Goal: Information Seeking & Learning: Learn about a topic

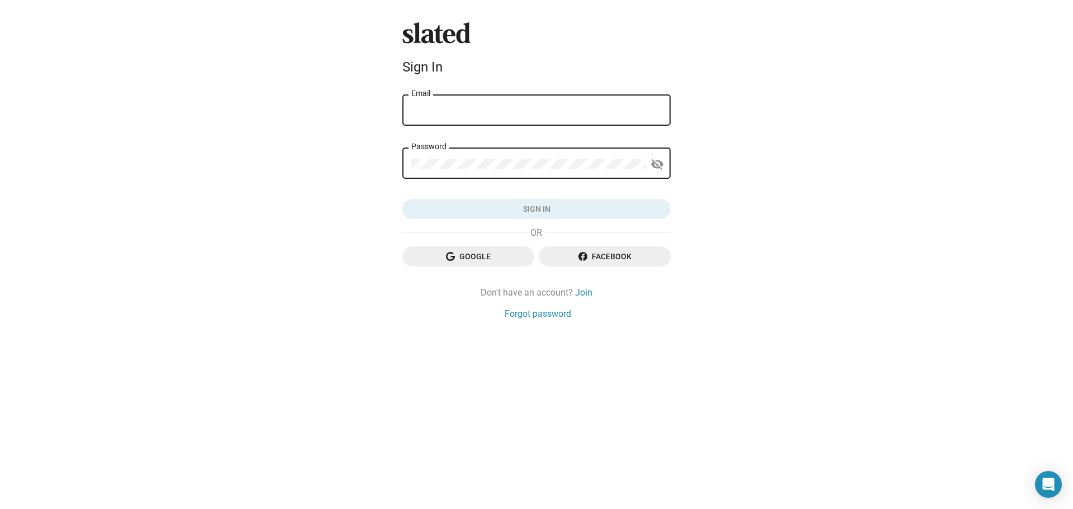
click at [488, 117] on div "Email" at bounding box center [536, 109] width 250 height 33
click at [474, 108] on input "Email" at bounding box center [536, 111] width 250 height 10
type input "atlantisstudios2000@yahoo.com"
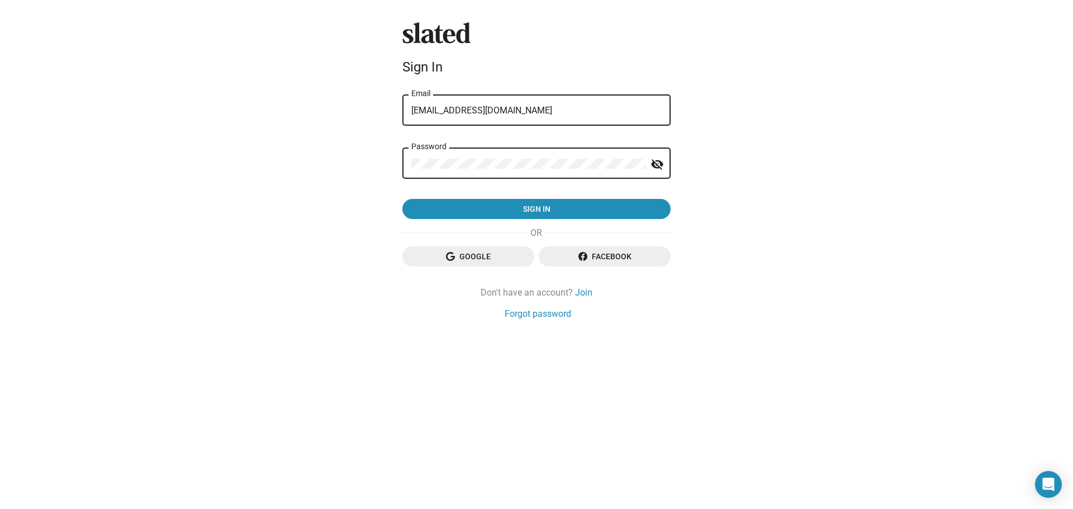
click at [536, 213] on span "Sign in" at bounding box center [536, 209] width 250 height 20
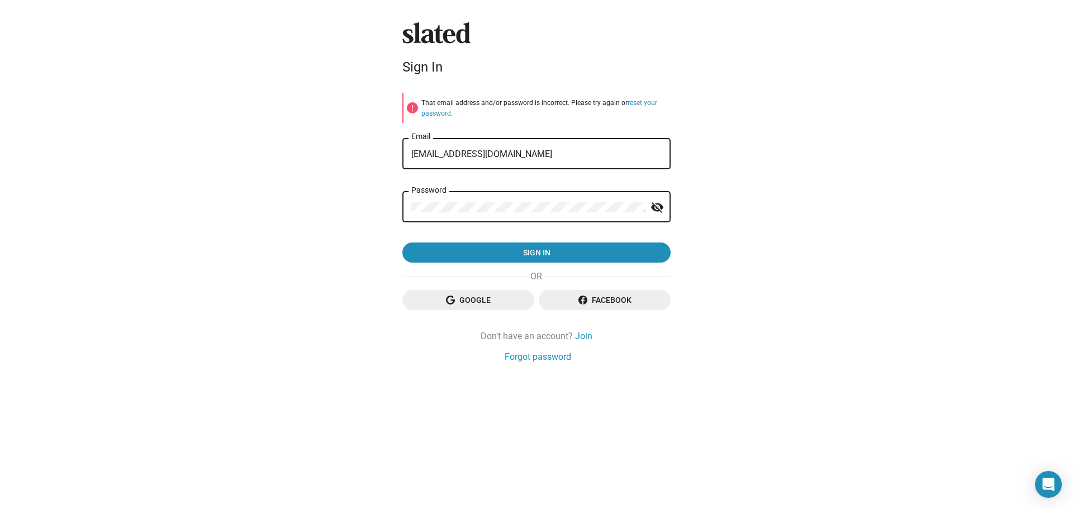
click at [657, 206] on mat-icon "visibility_off" at bounding box center [656, 207] width 13 height 17
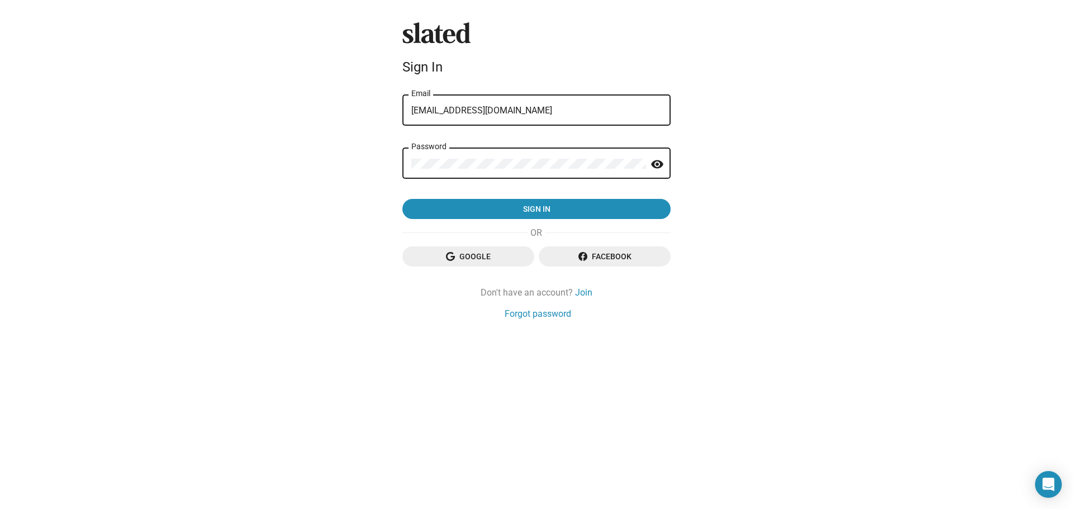
click at [402, 199] on button "Sign in" at bounding box center [536, 209] width 268 height 20
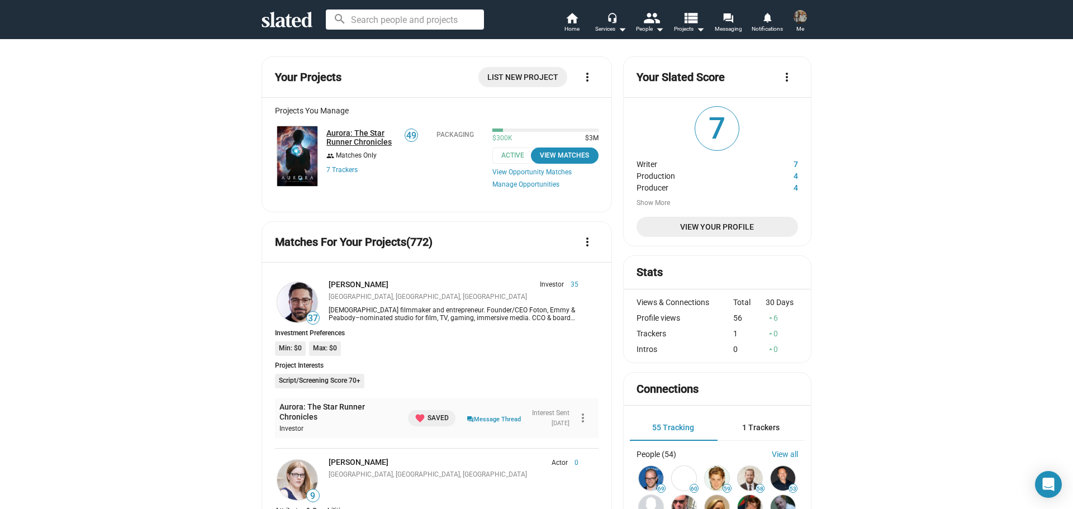
click at [331, 130] on link "Aurora: The Star Runner Chronicles" at bounding box center [361, 138] width 71 height 18
